Goal: Transaction & Acquisition: Purchase product/service

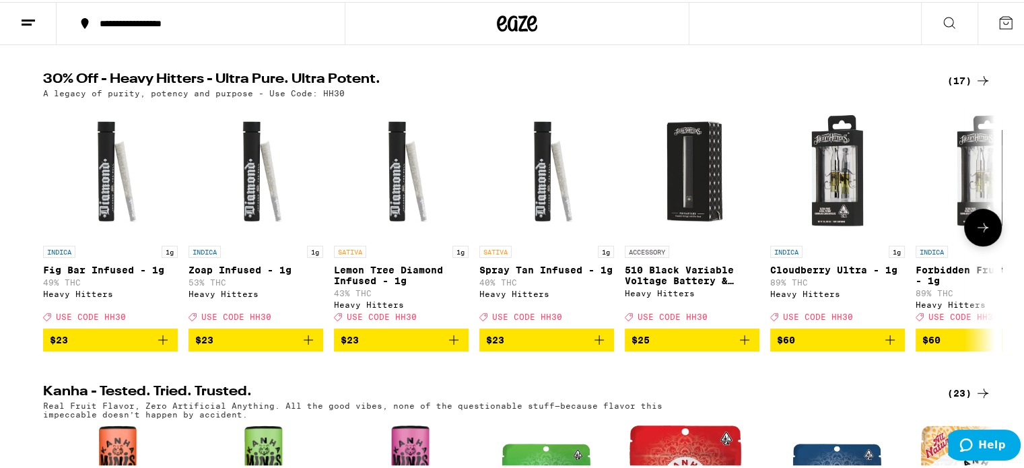
scroll to position [436, 0]
click at [981, 234] on icon at bounding box center [983, 225] width 16 height 16
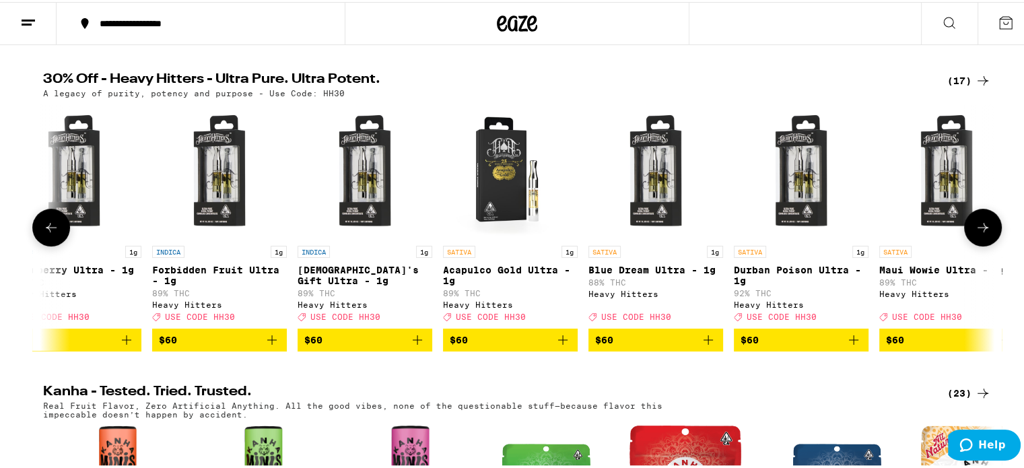
scroll to position [0, 801]
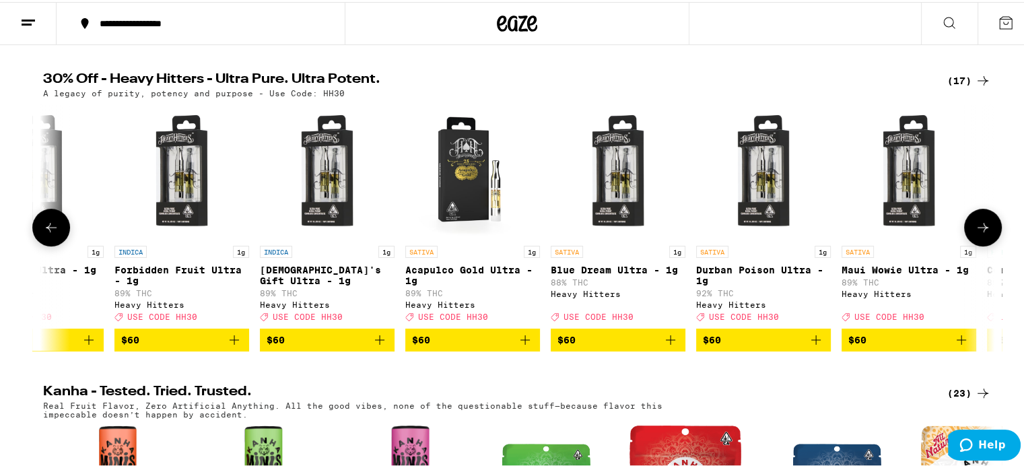
click at [981, 234] on icon at bounding box center [983, 225] width 16 height 16
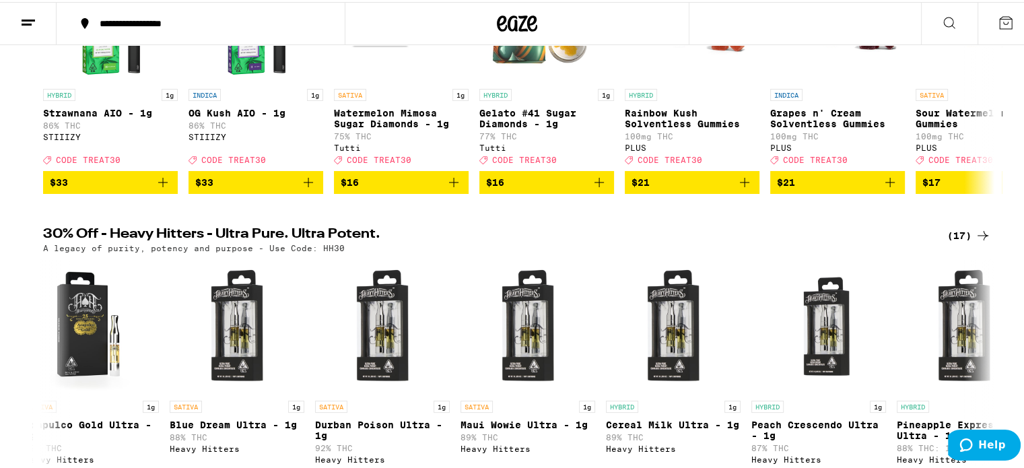
scroll to position [3, 0]
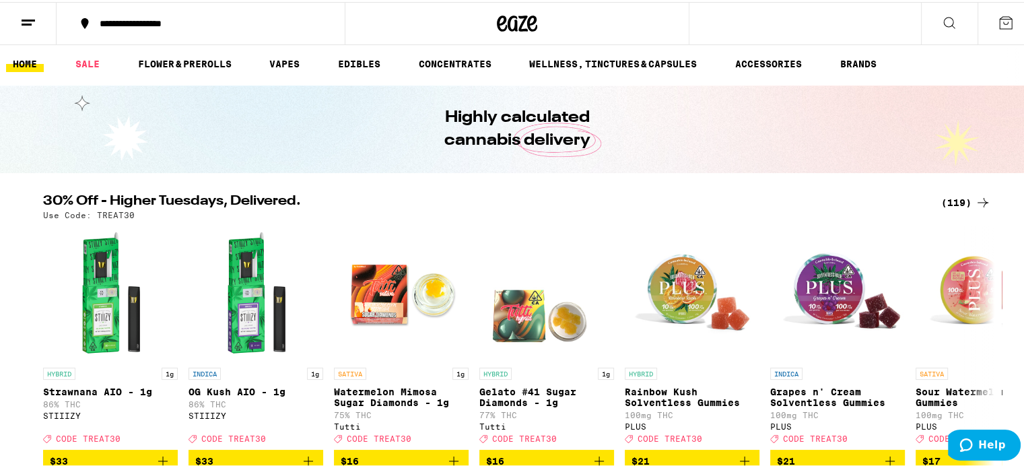
click at [951, 206] on div "(119)" at bounding box center [966, 201] width 50 height 16
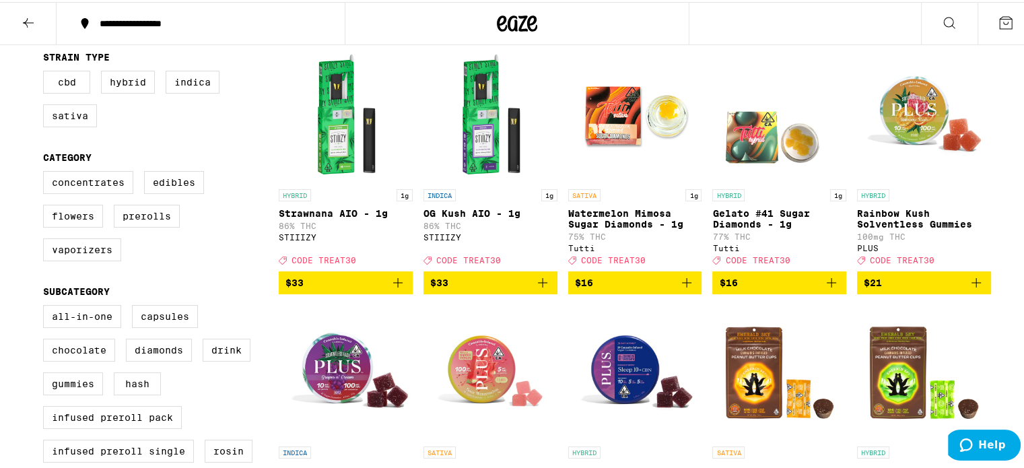
scroll to position [140, 0]
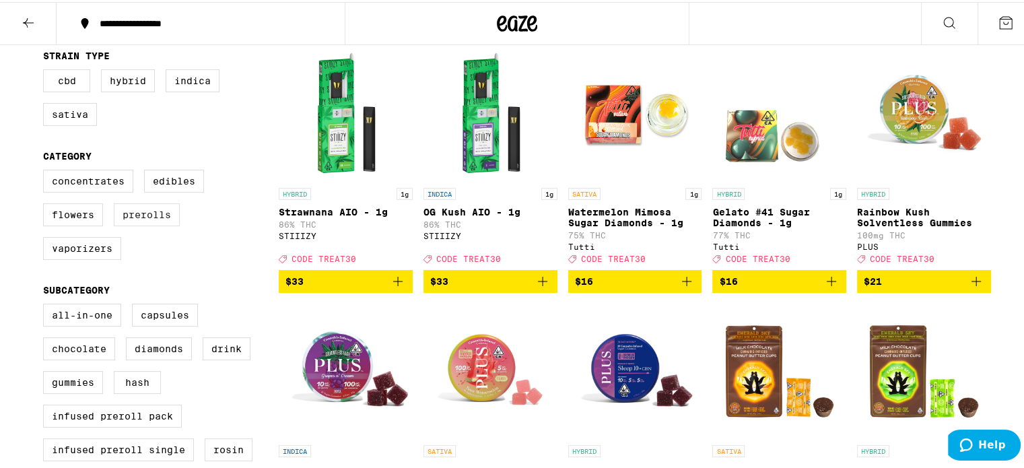
click at [137, 218] on label "Prerolls" at bounding box center [147, 212] width 66 height 23
click at [46, 170] on input "Prerolls" at bounding box center [46, 170] width 1 height 1
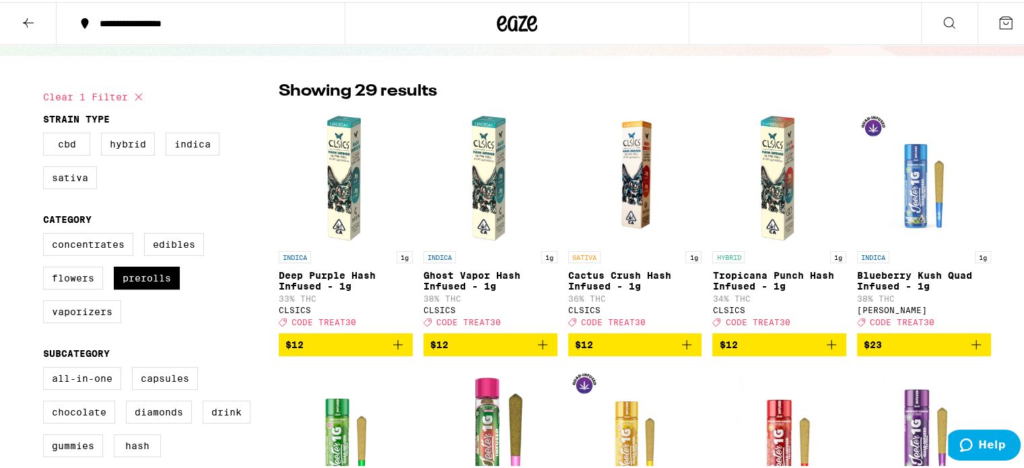
scroll to position [75, 0]
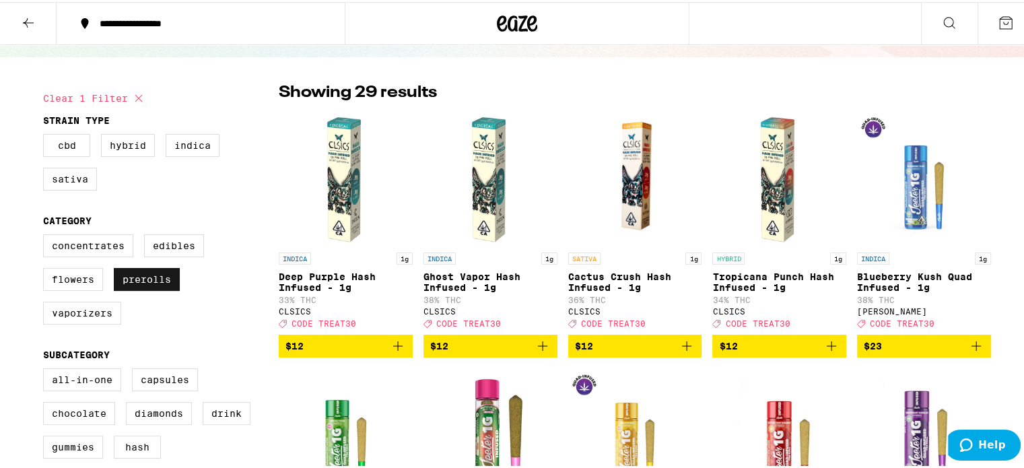
click at [168, 288] on label "Prerolls" at bounding box center [147, 277] width 66 height 23
click at [46, 235] on input "Prerolls" at bounding box center [46, 234] width 1 height 1
checkbox input "false"
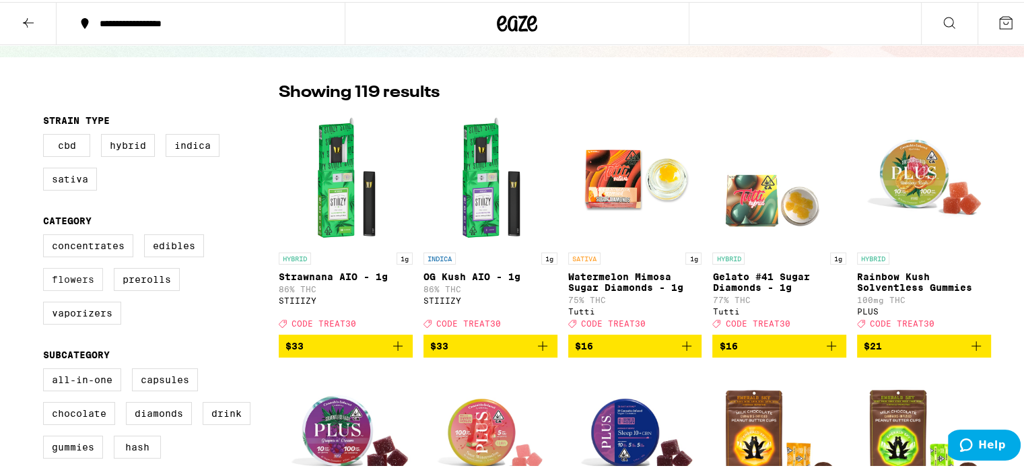
click at [69, 286] on label "Flowers" at bounding box center [73, 277] width 60 height 23
click at [46, 235] on input "Flowers" at bounding box center [46, 234] width 1 height 1
checkbox input "true"
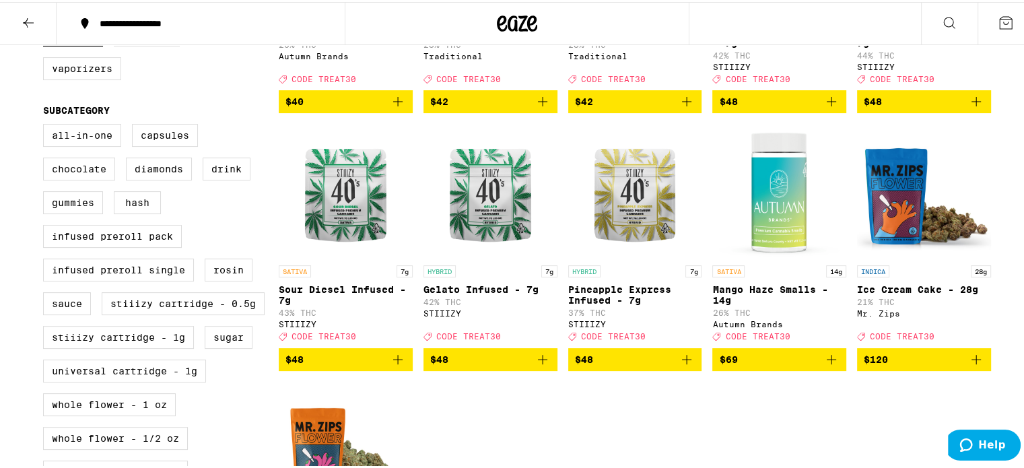
scroll to position [333, 0]
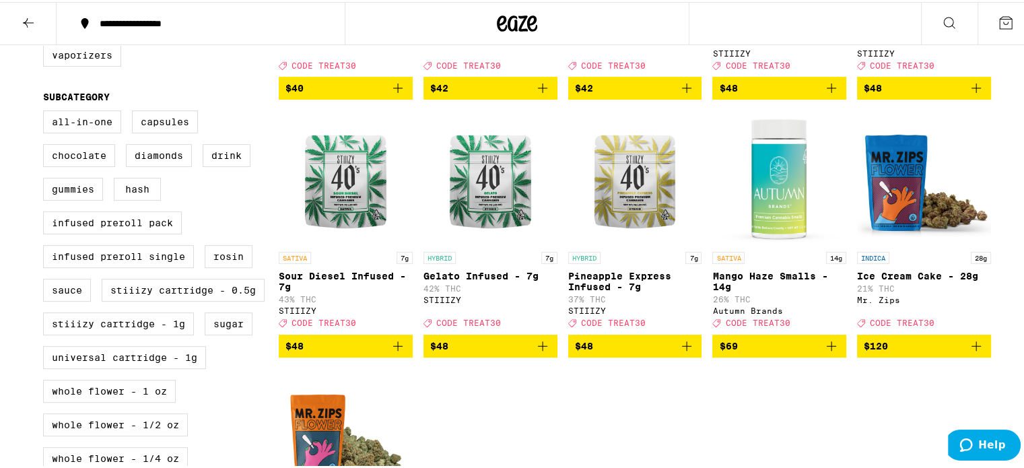
click at [32, 25] on icon at bounding box center [28, 21] width 16 height 16
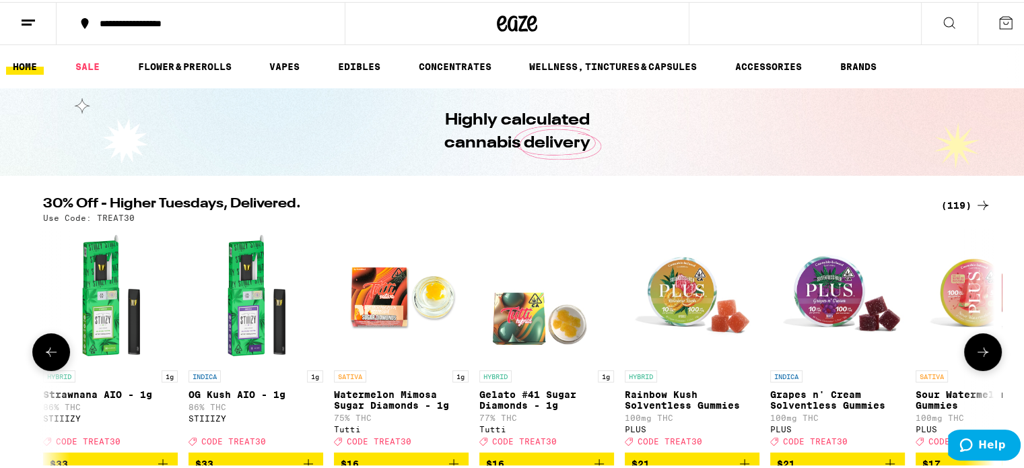
click at [977, 356] on div at bounding box center [983, 350] width 38 height 38
click at [967, 202] on div "(119)" at bounding box center [966, 203] width 50 height 16
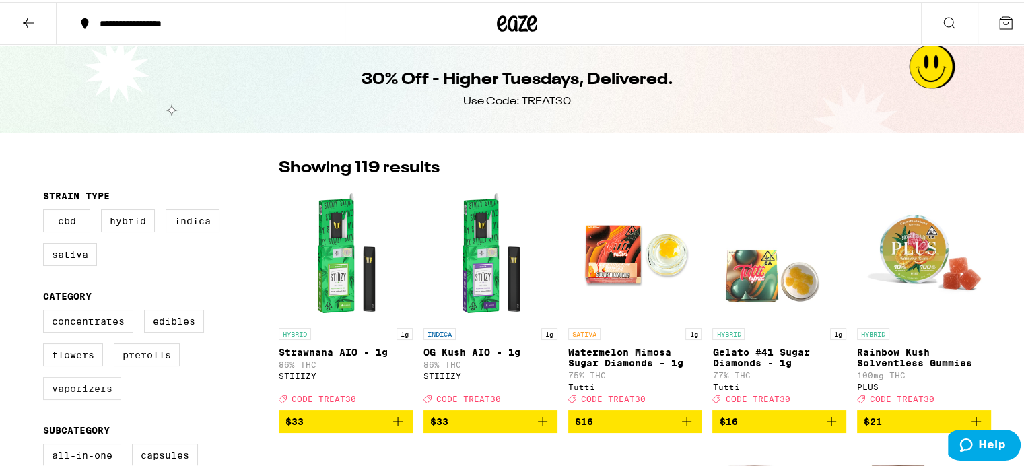
click at [102, 393] on label "Vaporizers" at bounding box center [82, 386] width 78 height 23
click at [46, 310] on input "Vaporizers" at bounding box center [46, 310] width 1 height 1
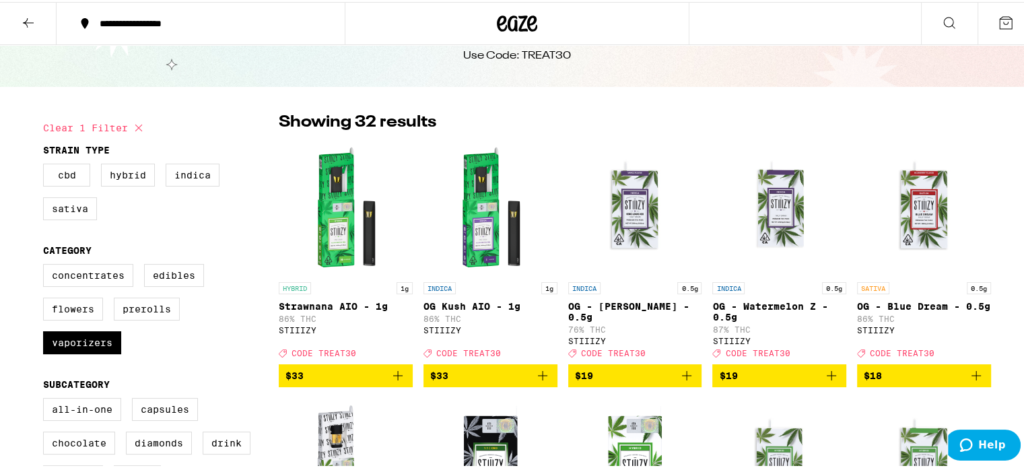
scroll to position [50, 0]
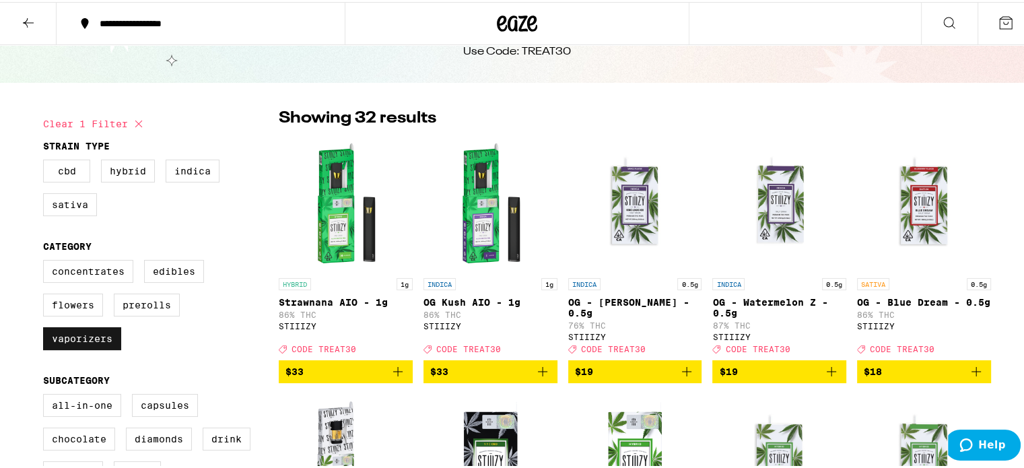
click at [95, 348] on label "Vaporizers" at bounding box center [82, 336] width 78 height 23
click at [46, 261] on input "Vaporizers" at bounding box center [46, 260] width 1 height 1
checkbox input "false"
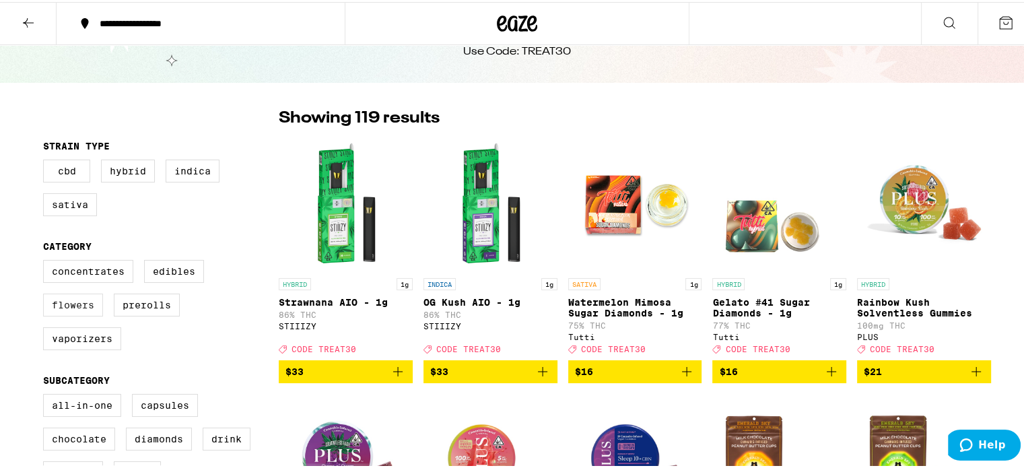
click at [76, 309] on label "Flowers" at bounding box center [73, 303] width 60 height 23
click at [46, 261] on input "Flowers" at bounding box center [46, 260] width 1 height 1
checkbox input "true"
